Goal: Find specific page/section: Find specific page/section

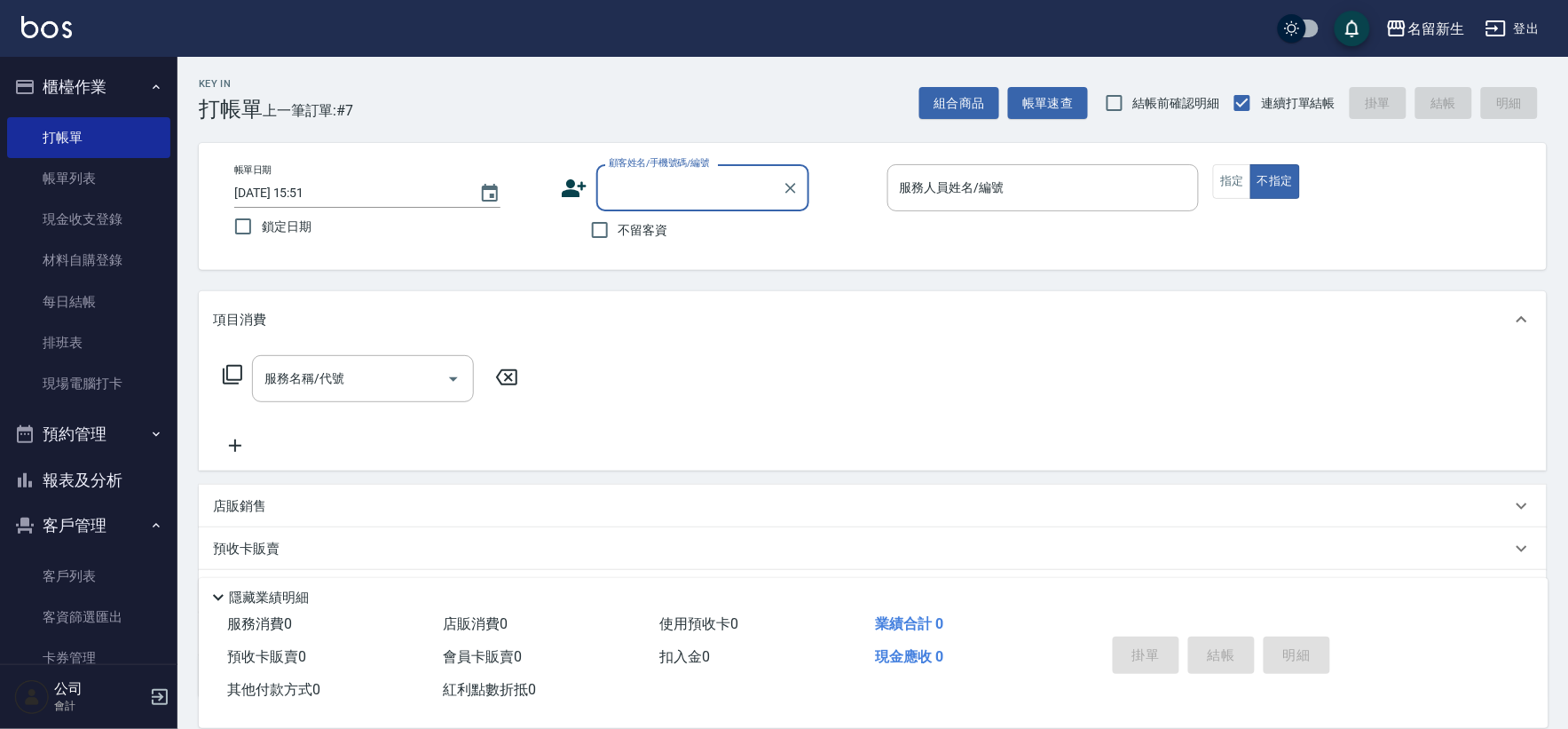
drag, startPoint x: 113, startPoint y: 467, endPoint x: 417, endPoint y: 247, distance: 375.3
click at [113, 467] on button "報表及分析" at bounding box center [89, 479] width 164 height 46
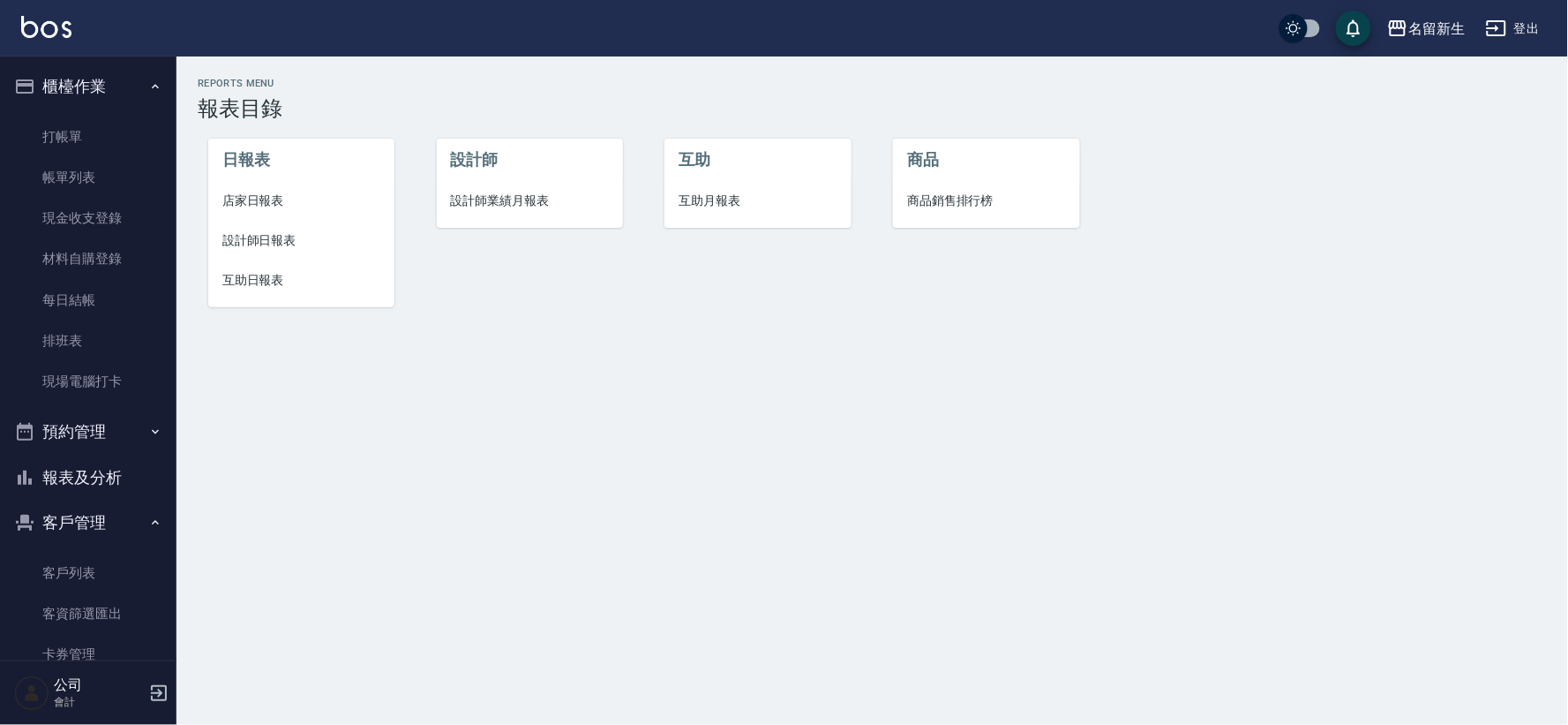
click at [542, 185] on li "設計師業績月報表" at bounding box center [530, 201] width 186 height 40
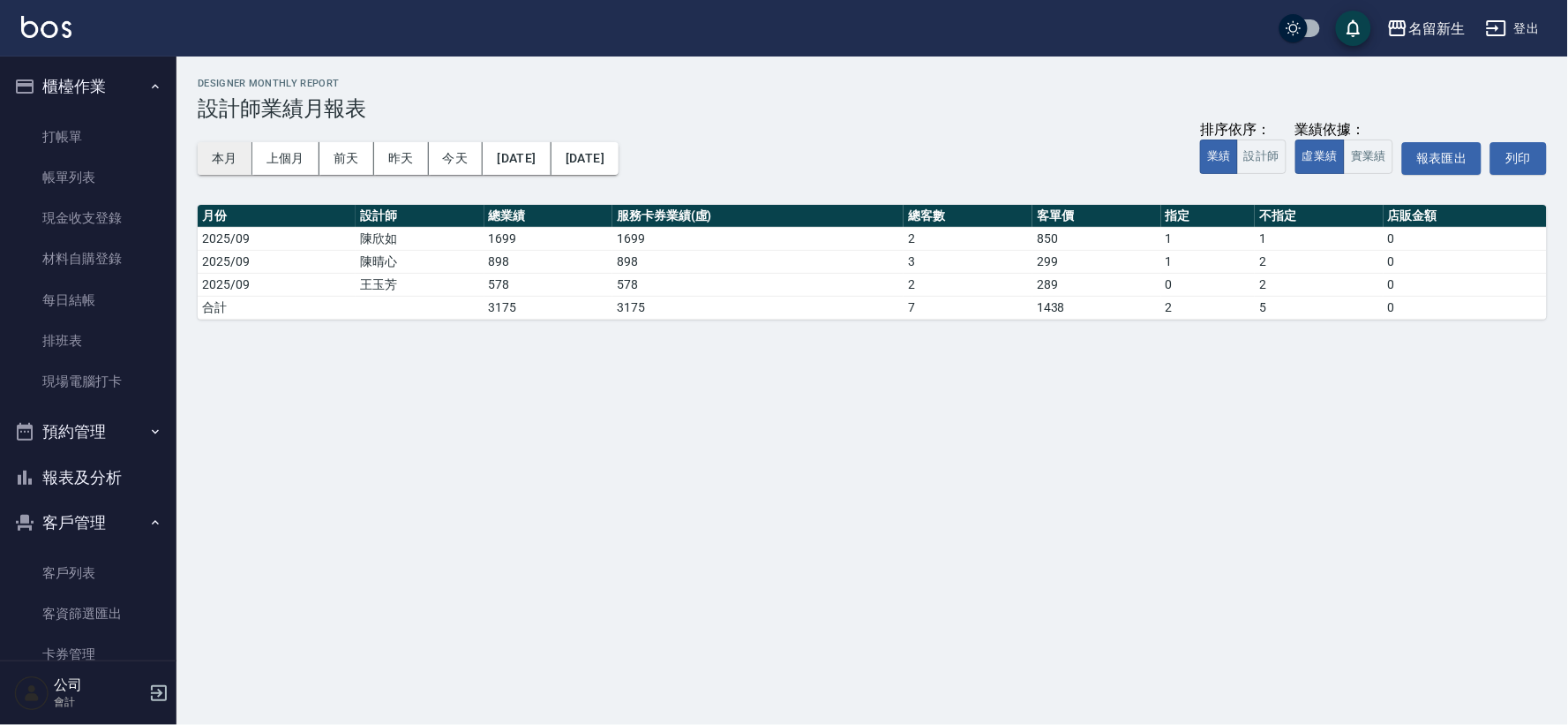
click at [232, 163] on button "本月" at bounding box center [225, 158] width 55 height 32
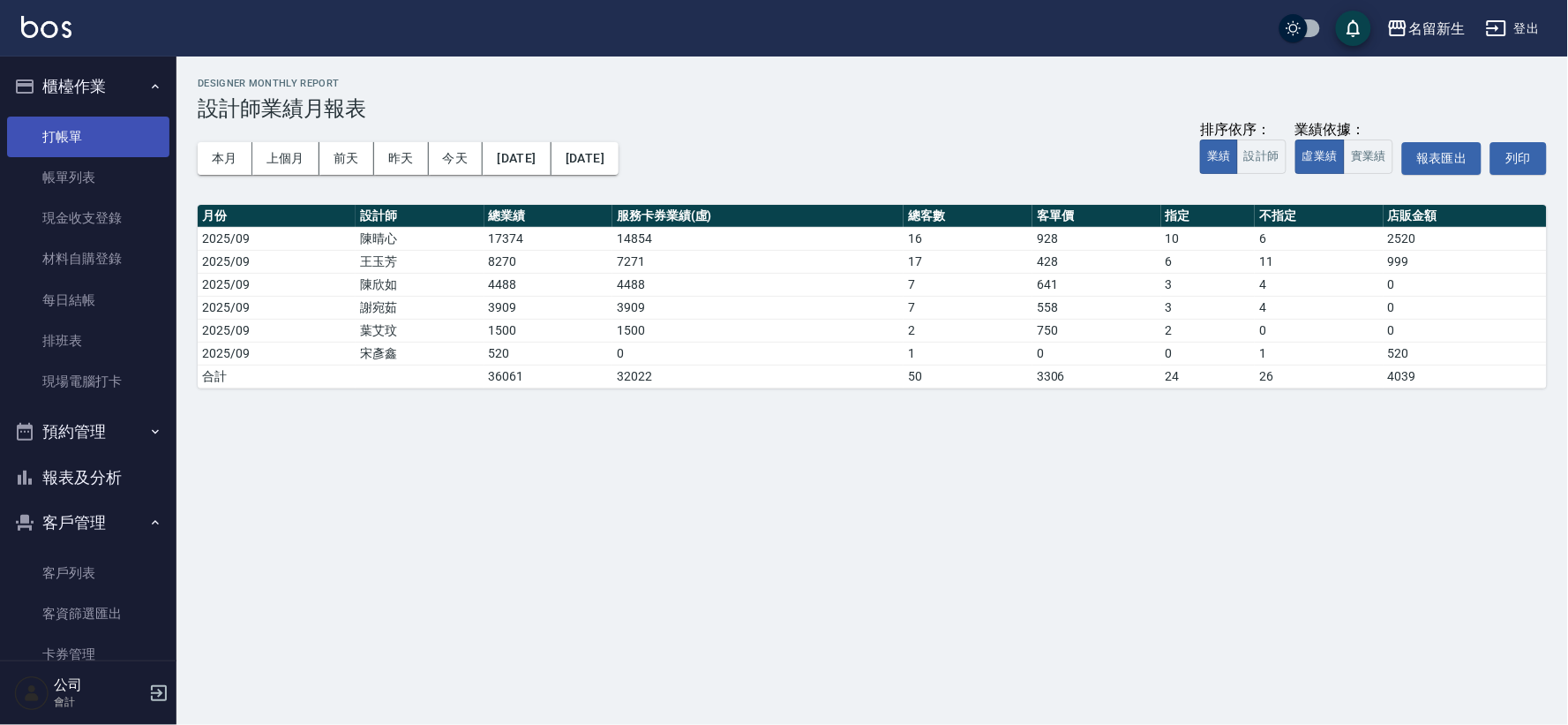
click at [83, 139] on link "打帳單" at bounding box center [88, 137] width 163 height 40
